Goal: Task Accomplishment & Management: Manage account settings

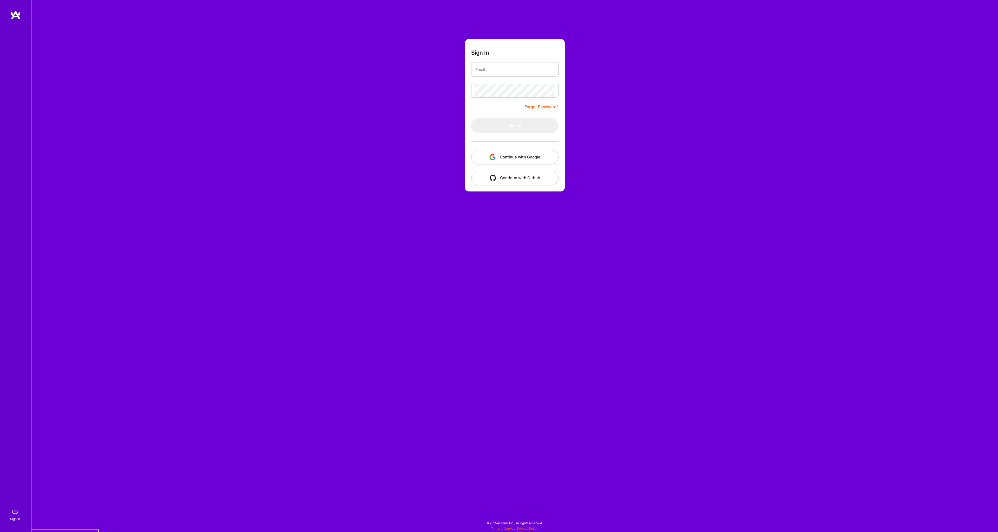
click at [490, 69] on input "email" at bounding box center [515, 69] width 79 height 13
type input "peter@clearhorizontech.com"
click at [516, 127] on button "Sign In" at bounding box center [514, 125] width 87 height 15
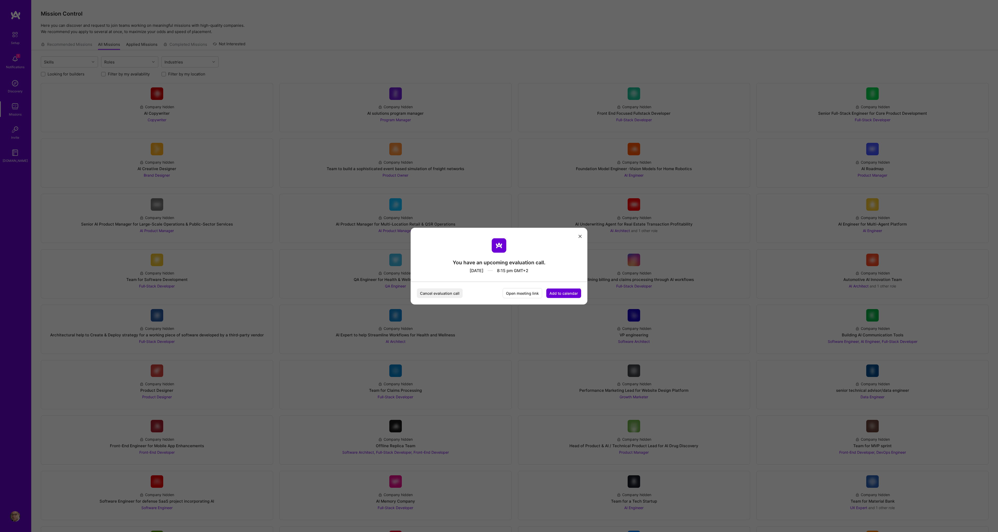
click at [442, 292] on button "Cancel evaluation call" at bounding box center [440, 293] width 46 height 10
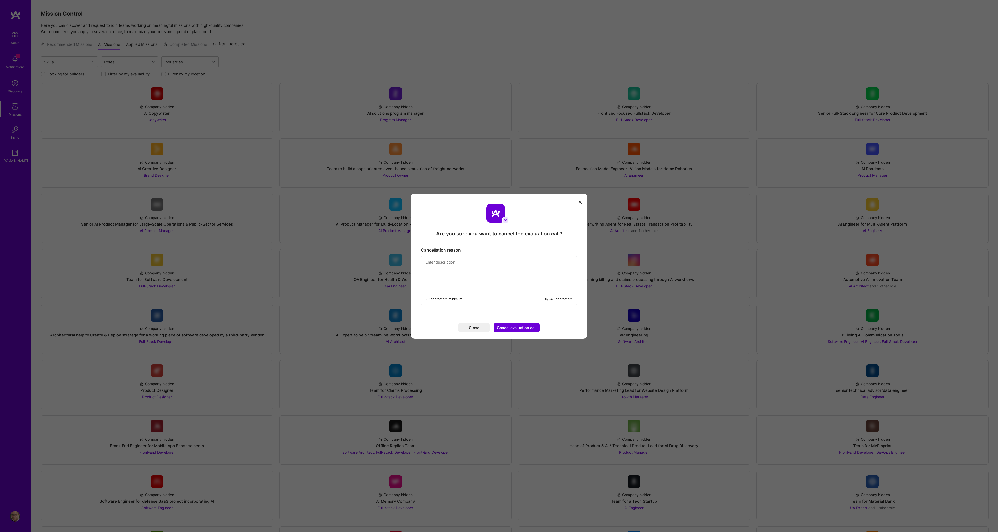
click at [471, 261] on textarea "modal" at bounding box center [498, 273] width 155 height 36
type textarea "There was an accident on the road home, and I was held up, and missed the slot."
click at [523, 327] on button "Cancel evaluation call" at bounding box center [517, 328] width 46 height 10
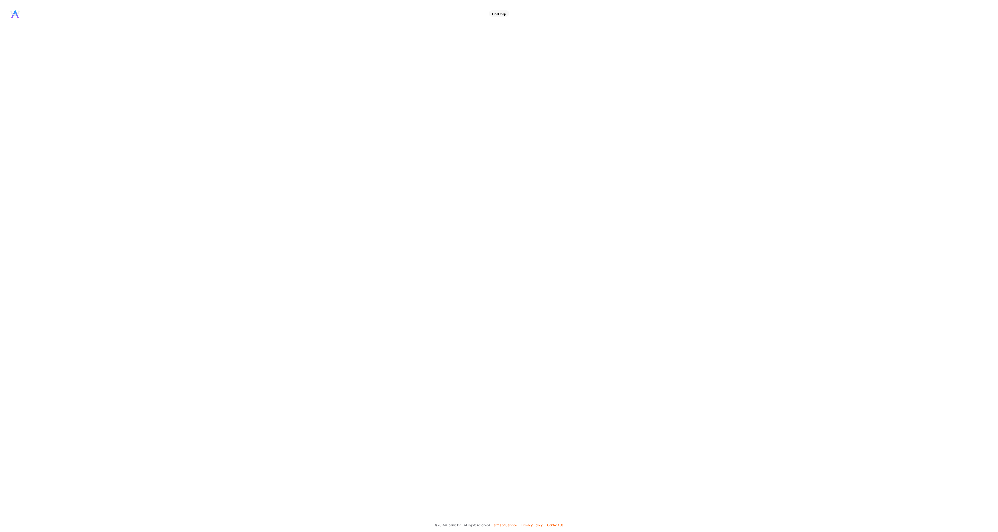
click at [495, 14] on div "Final step" at bounding box center [499, 13] width 20 height 6
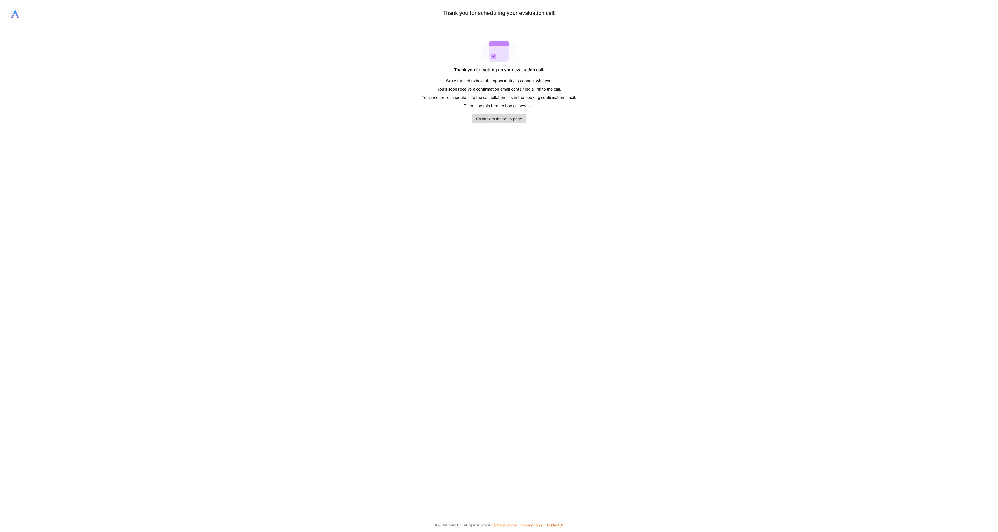
click at [499, 119] on link "Go back to the setup page" at bounding box center [499, 118] width 54 height 9
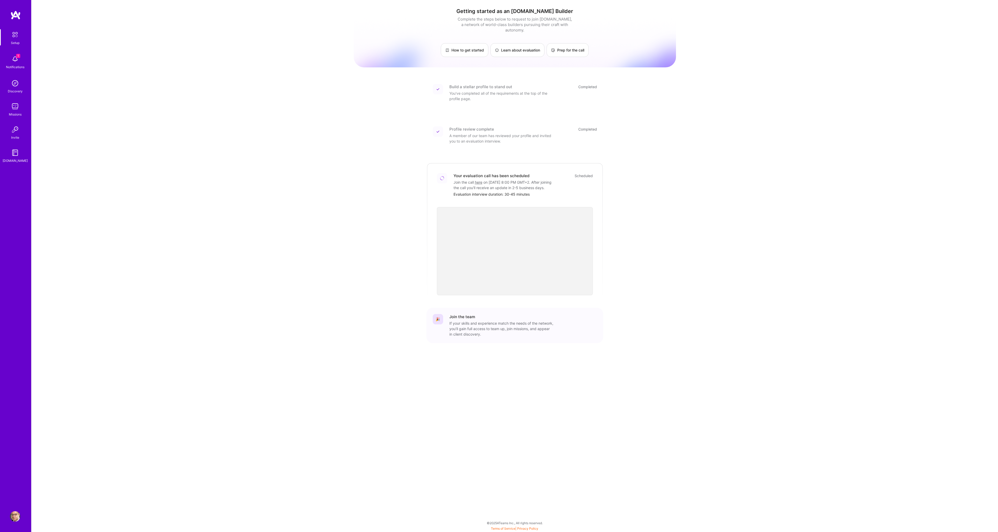
click at [15, 83] on img at bounding box center [15, 83] width 10 height 10
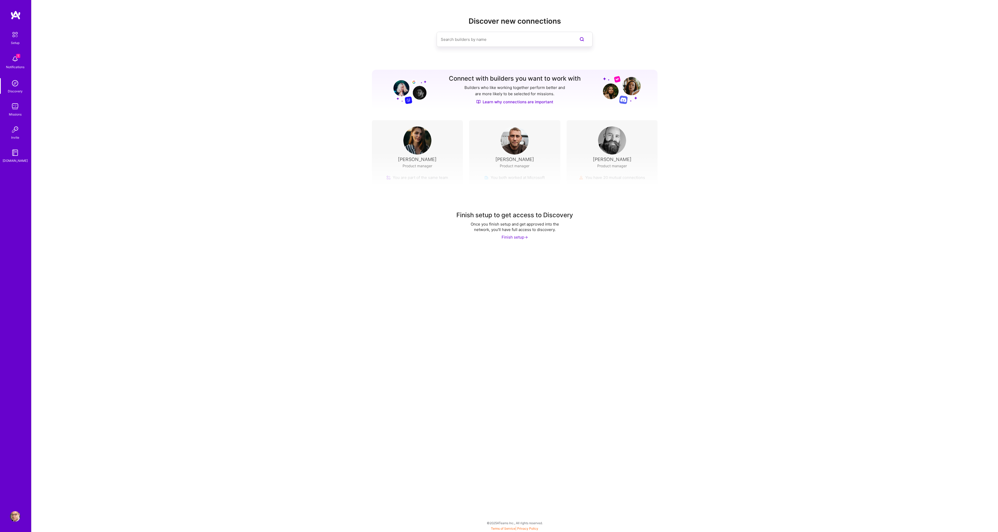
click at [15, 103] on img at bounding box center [15, 106] width 10 height 10
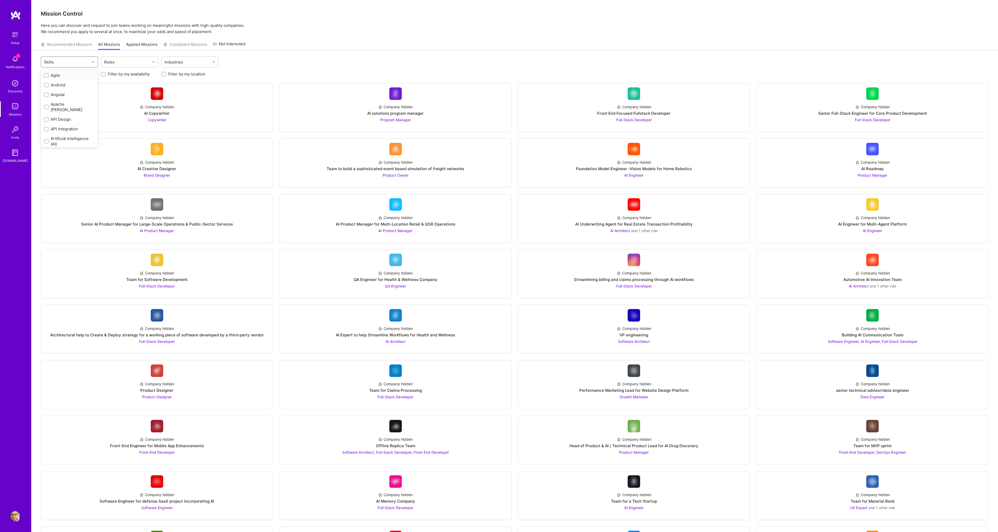
click at [89, 61] on div "Skills" at bounding box center [65, 62] width 49 height 10
click at [47, 93] on input "checkbox" at bounding box center [47, 95] width 4 height 4
checkbox input "true"
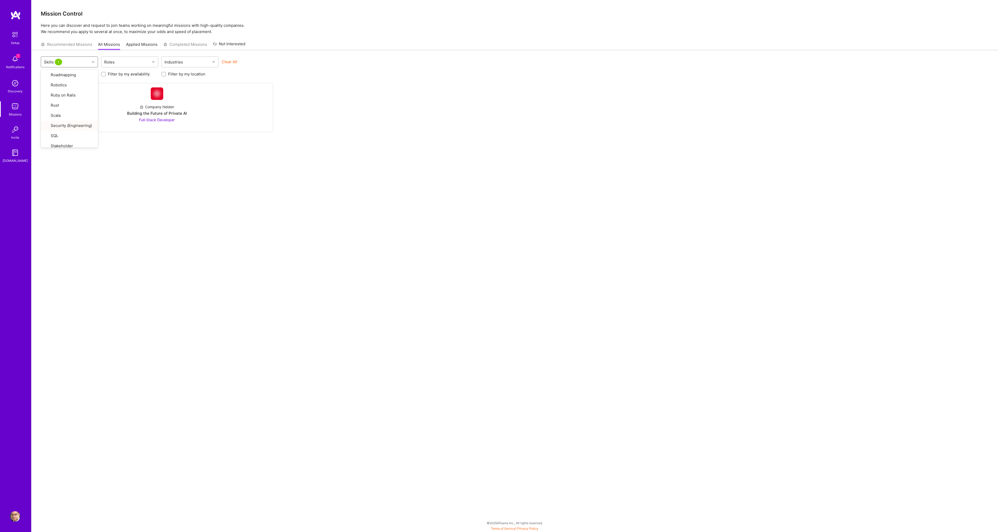
click at [230, 203] on div "option Security (Engineering), selected. option Systems Architecture focused, 6…" at bounding box center [514, 262] width 967 height 425
click at [158, 97] on img at bounding box center [157, 93] width 12 height 12
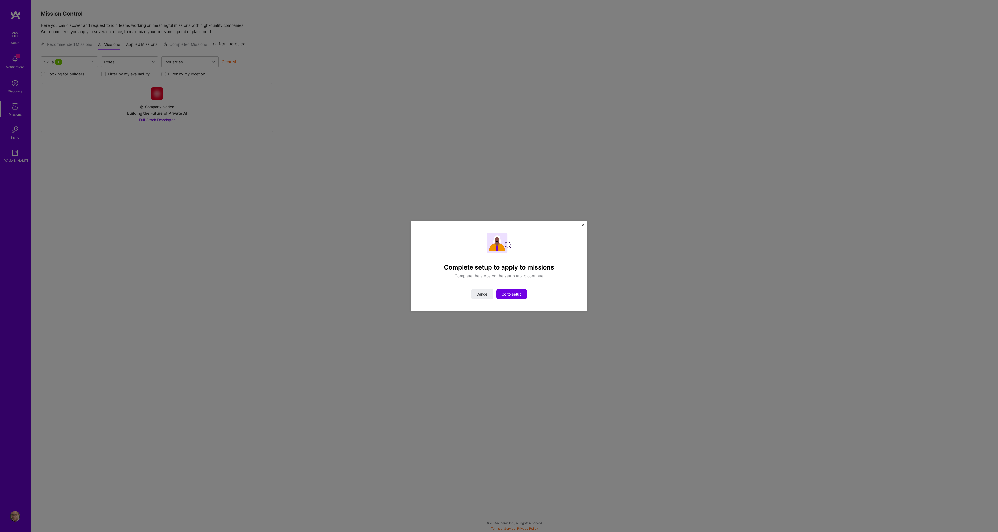
click at [583, 224] on img "Close" at bounding box center [583, 225] width 3 height 3
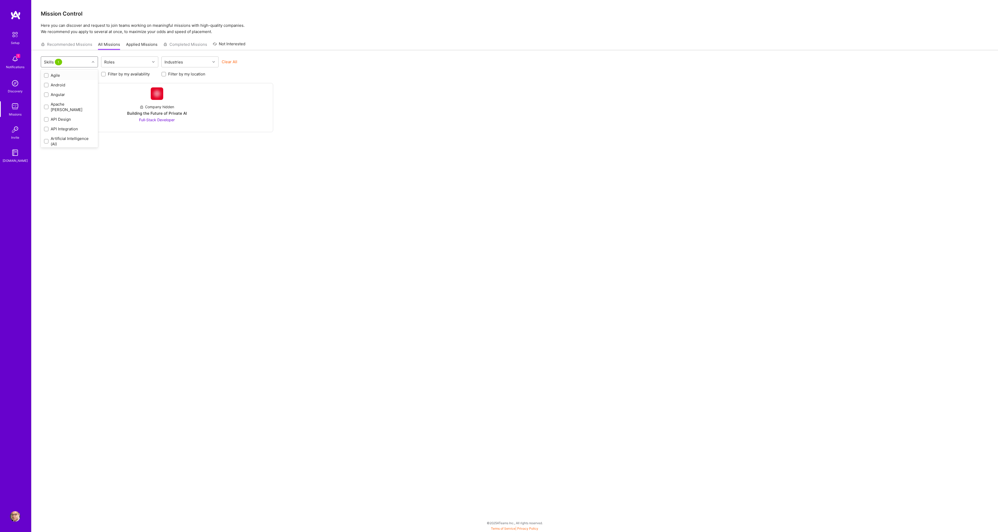
click at [76, 62] on div "Skills 1" at bounding box center [65, 62] width 49 height 10
click at [66, 127] on div "Artificial Intelligence (AI)" at bounding box center [69, 132] width 51 height 11
checkbox input "true"
